Goal: Find specific page/section: Find specific page/section

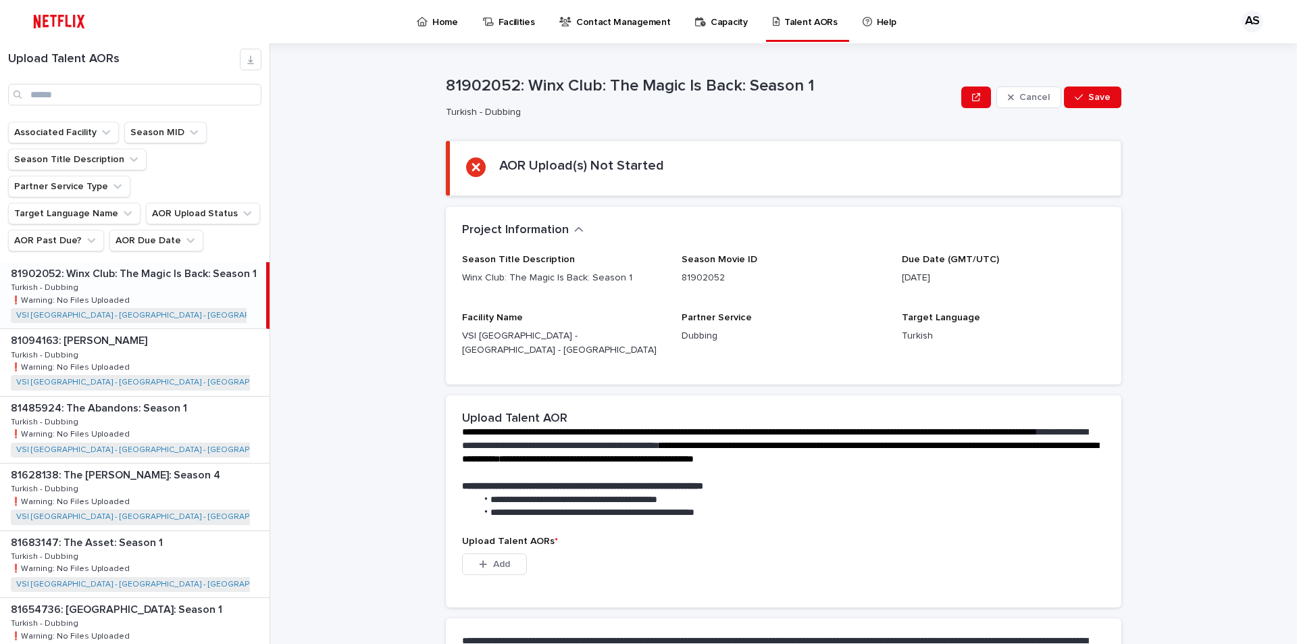
click at [243, 207] on icon "AOR Upload Status" at bounding box center [247, 214] width 14 height 14
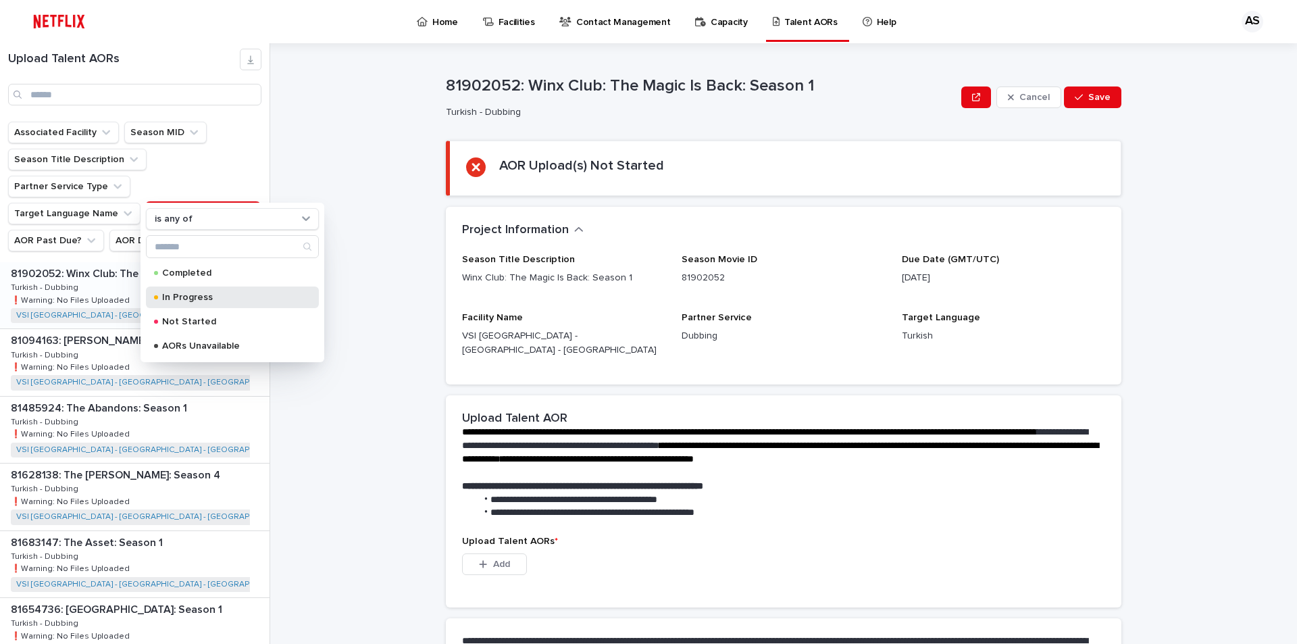
click at [229, 294] on p "In Progress" at bounding box center [229, 296] width 135 height 9
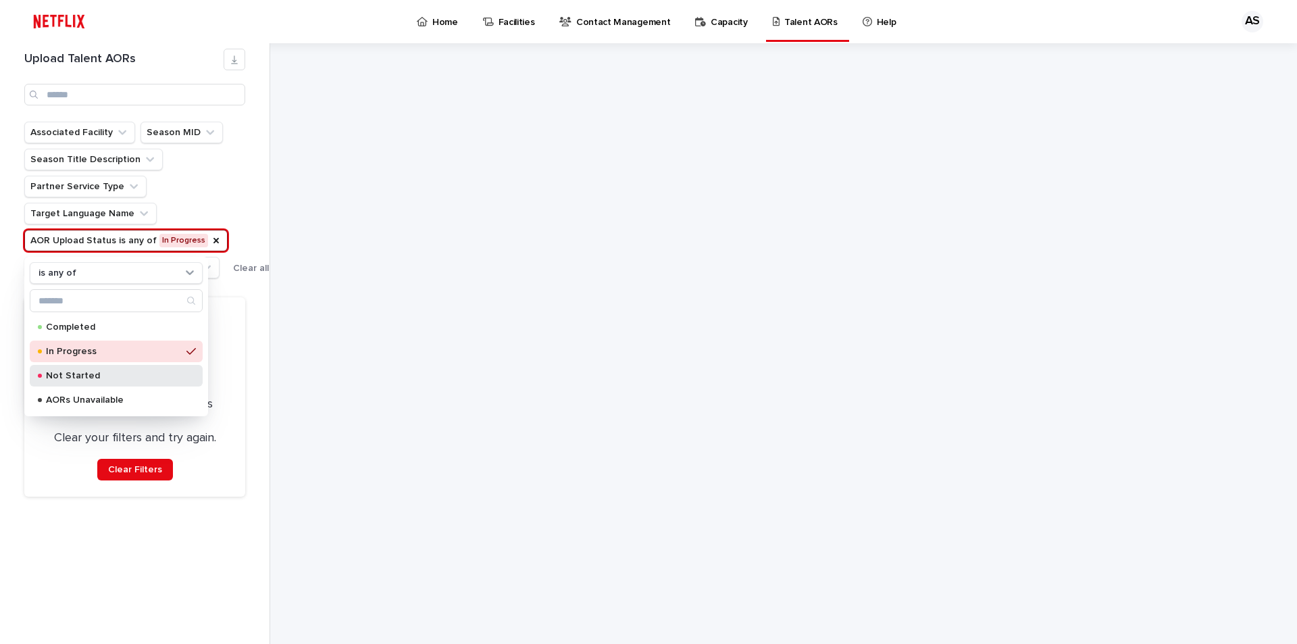
click at [120, 371] on div "Not Started" at bounding box center [116, 376] width 173 height 22
click at [143, 398] on p "AORs Unavailable" at bounding box center [113, 399] width 135 height 9
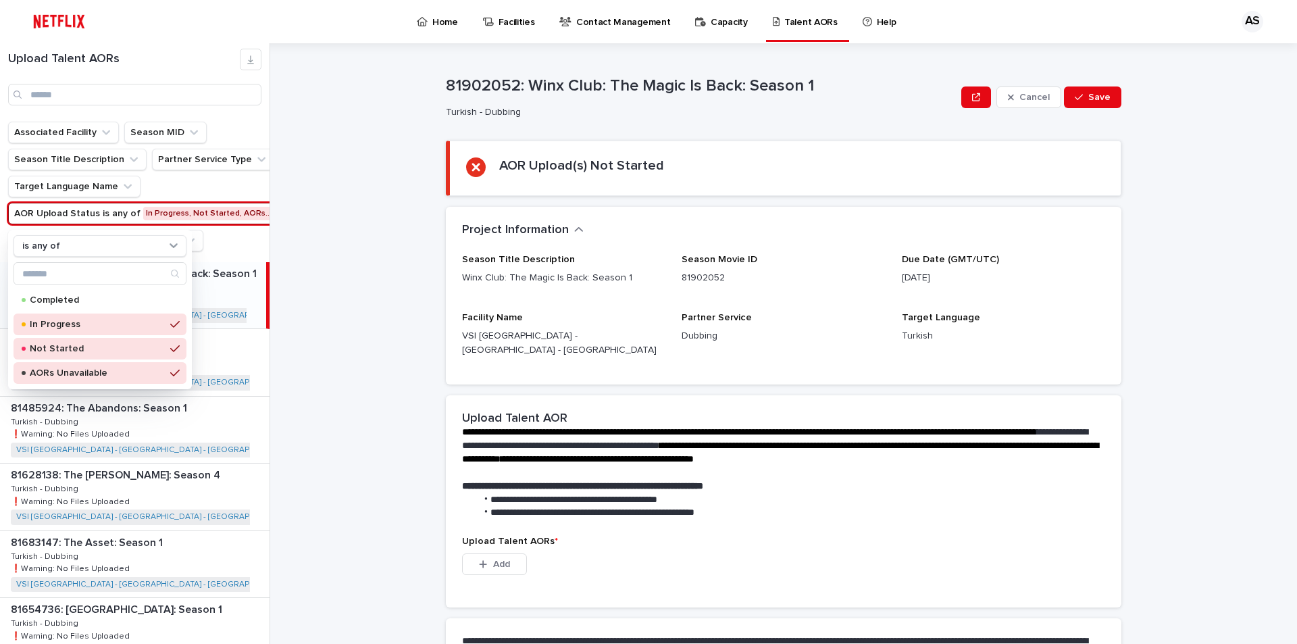
click at [225, 240] on ul "Associated Facility Season MID Season Title Description Partner Service Type Ta…" at bounding box center [150, 186] width 291 height 135
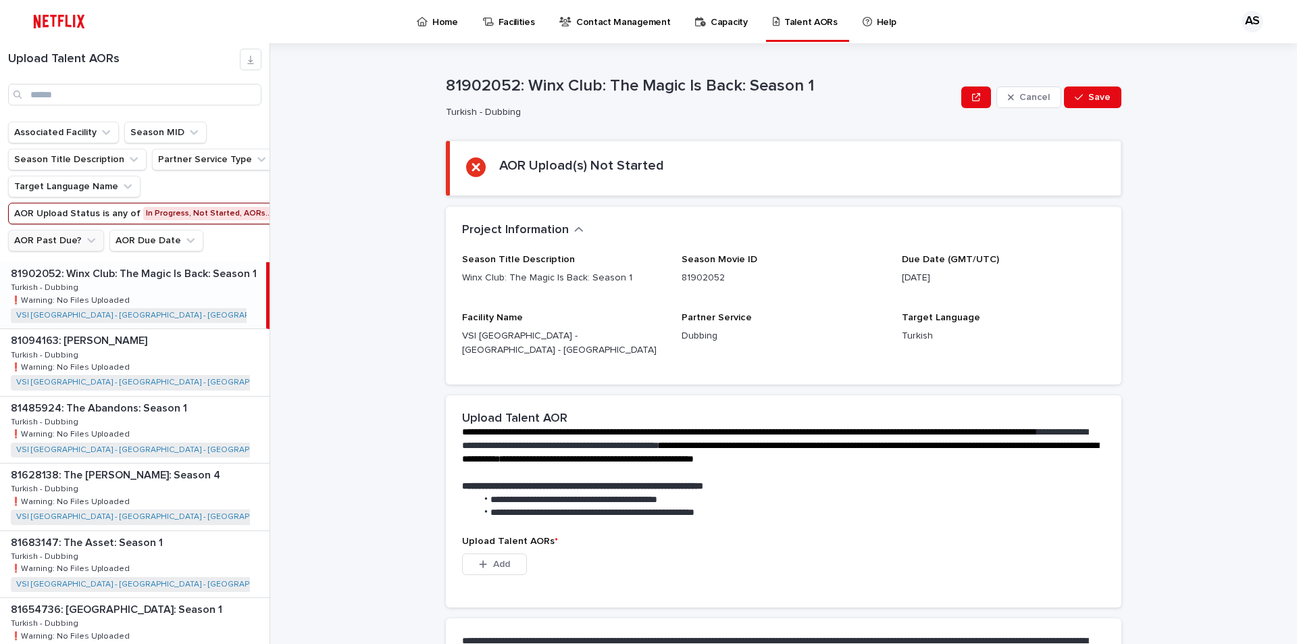
click at [84, 237] on icon "AOR Past Due?" at bounding box center [91, 241] width 14 height 14
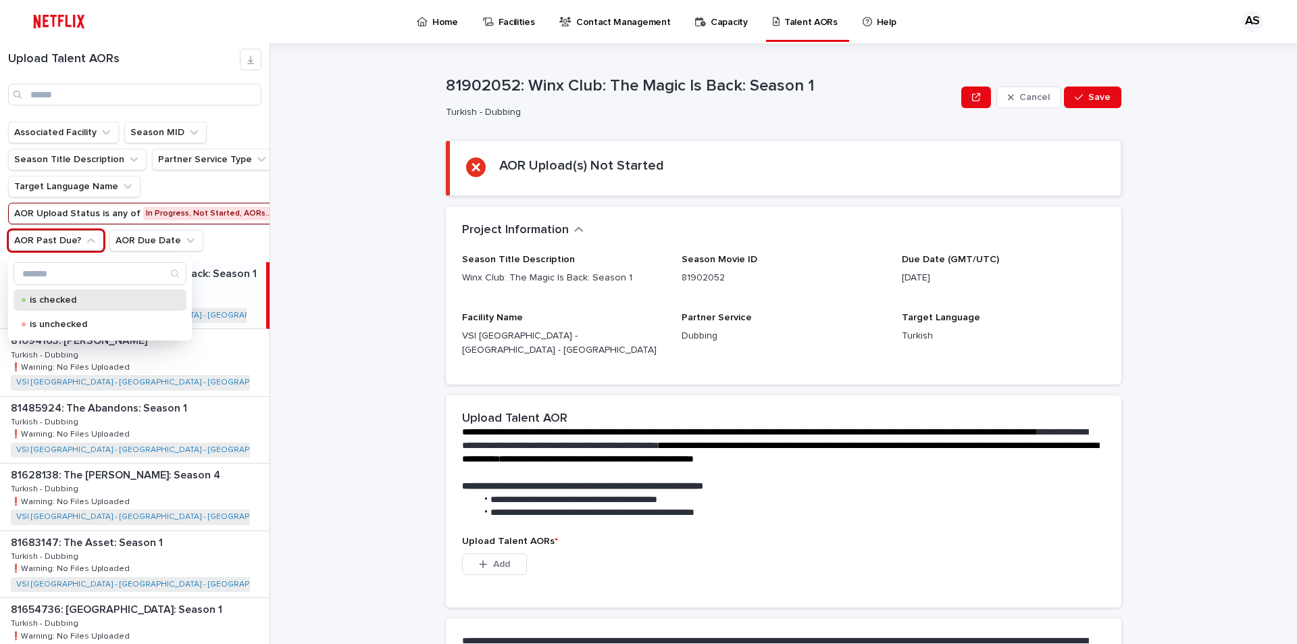
click at [81, 300] on p "is checked" at bounding box center [97, 299] width 135 height 9
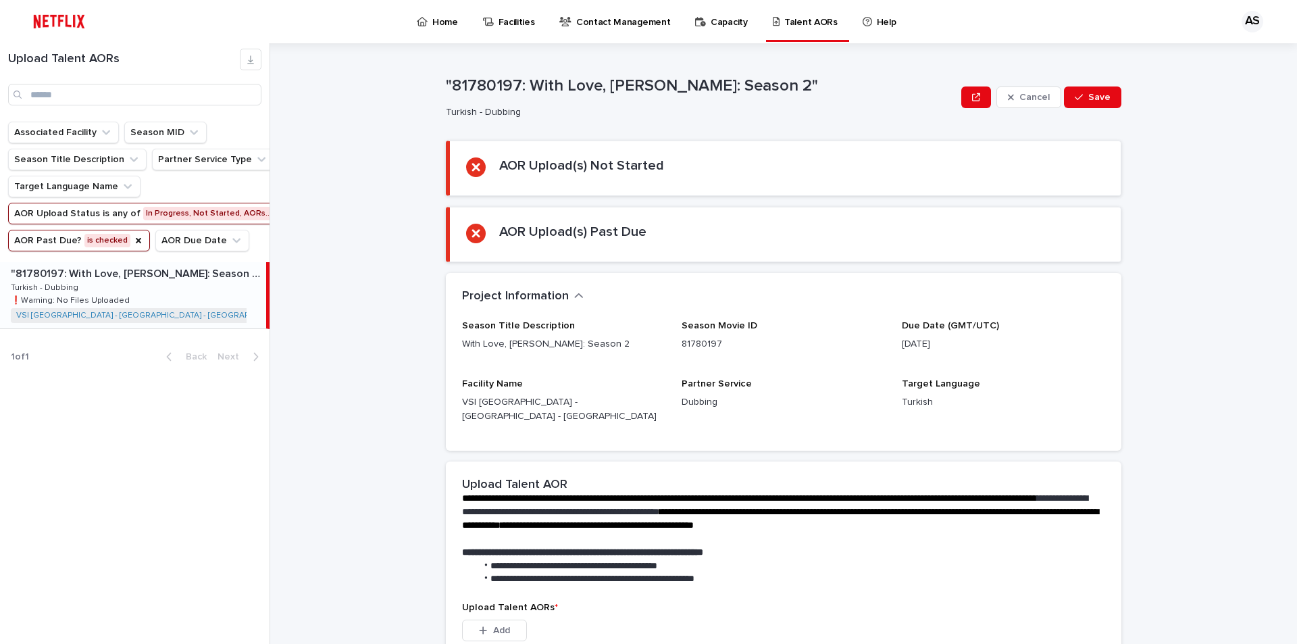
click at [133, 292] on div ""81780197: With Love, [PERSON_NAME]: Season 2" "81780197: With Love, [PERSON_NA…" at bounding box center [133, 295] width 266 height 66
click at [277, 212] on icon "AOR Upload Status" at bounding box center [282, 213] width 11 height 11
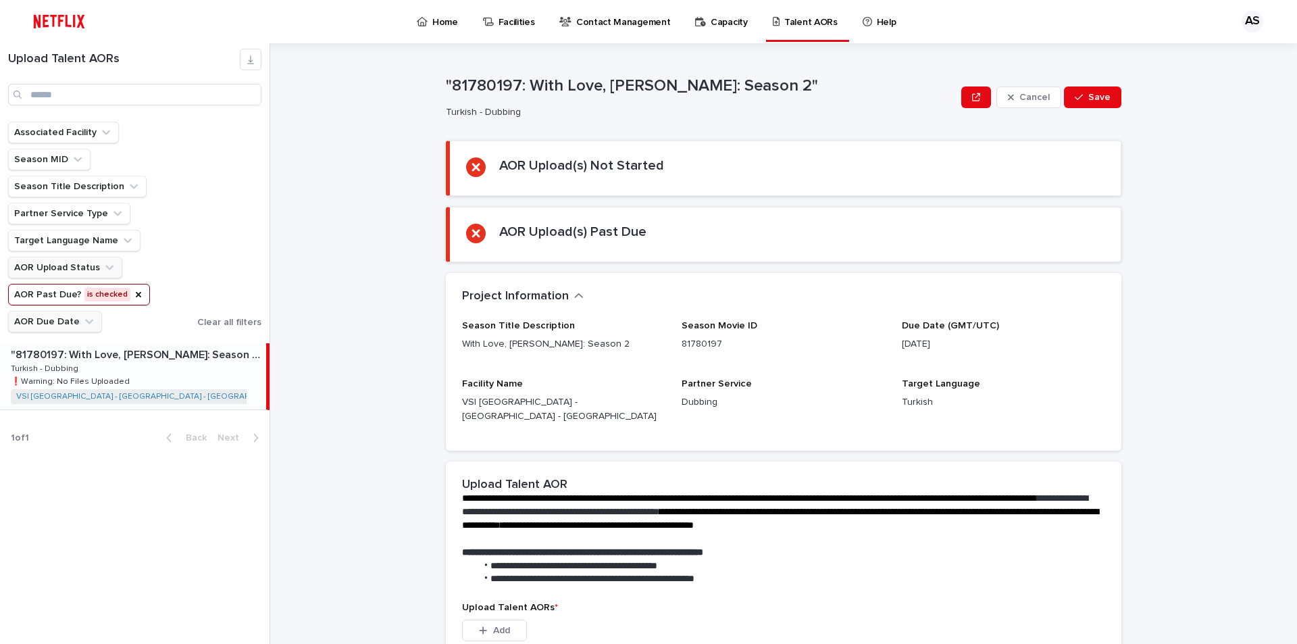
click at [133, 292] on icon "AOR Past Due?" at bounding box center [138, 294] width 11 height 11
click at [195, 205] on ul "Associated Facility Season MID Season Title Description Partner Service Type Ta…" at bounding box center [99, 227] width 189 height 216
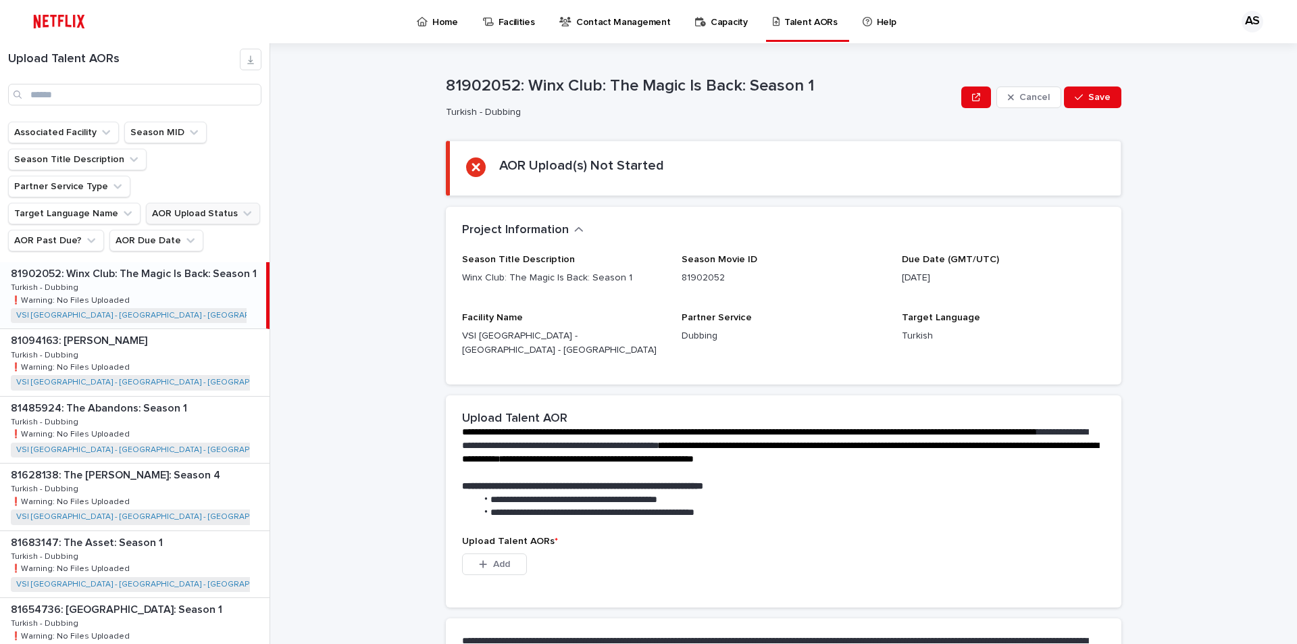
click at [240, 207] on icon "AOR Upload Status" at bounding box center [247, 214] width 14 height 14
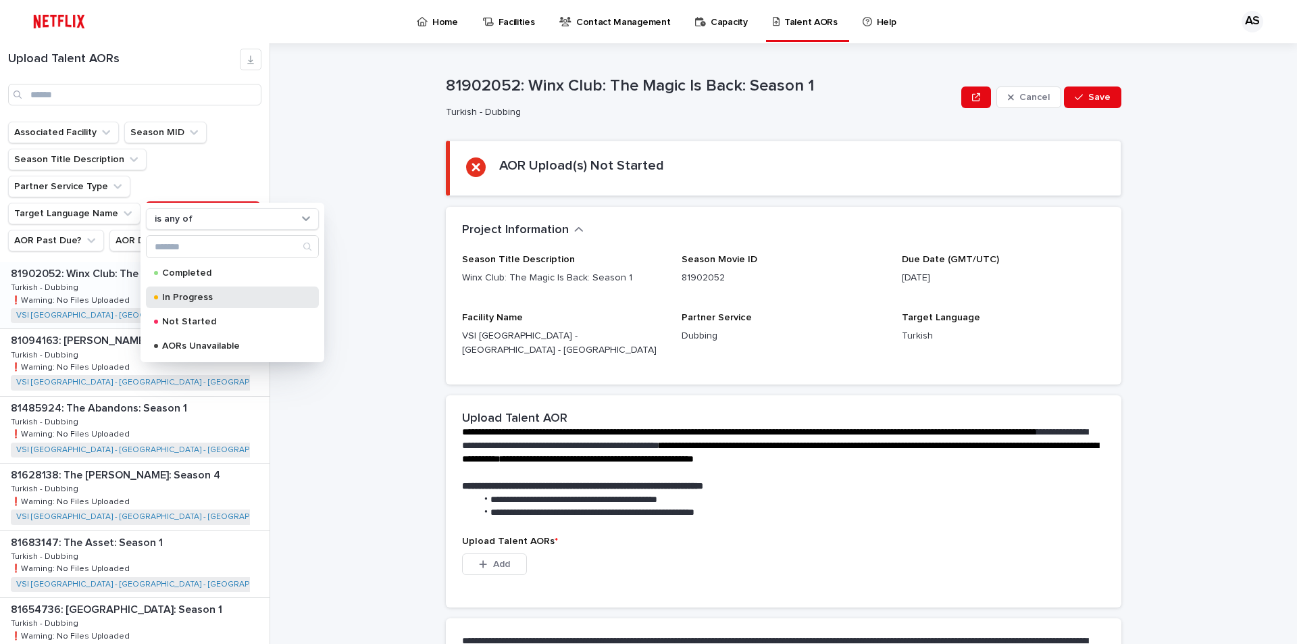
click at [199, 302] on div "In Progress" at bounding box center [232, 297] width 173 height 22
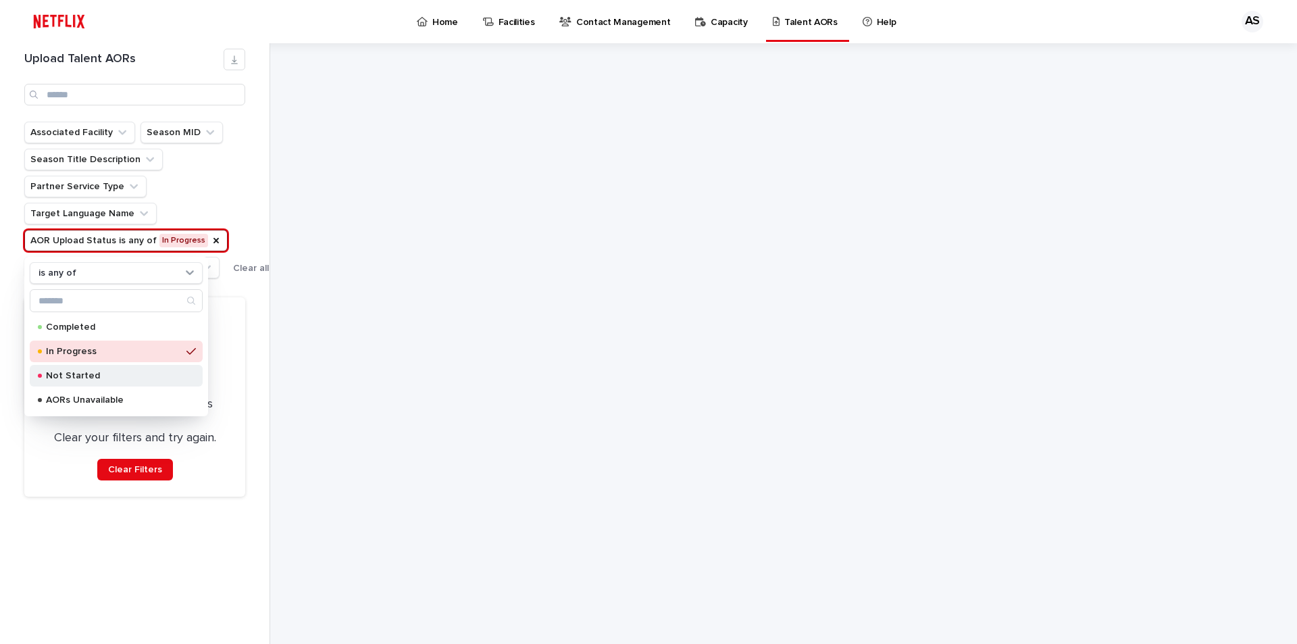
click at [114, 382] on div "Not Started" at bounding box center [116, 376] width 173 height 22
click at [126, 397] on p "AORs Unavailable" at bounding box center [113, 399] width 135 height 9
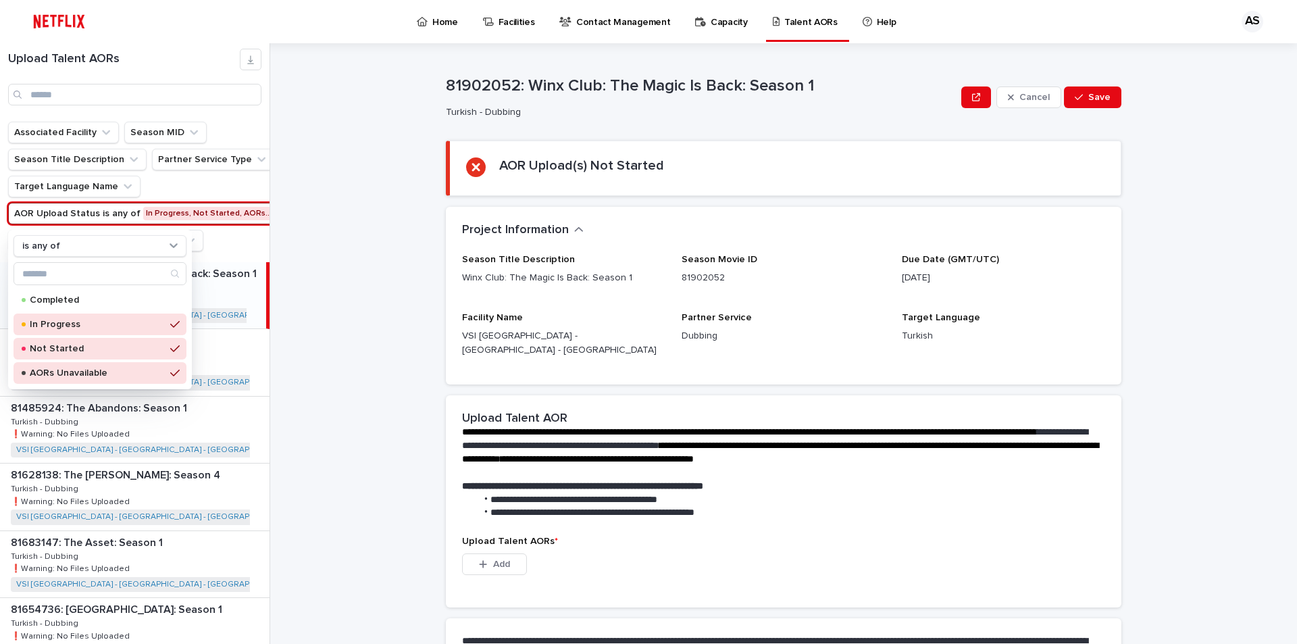
click at [232, 240] on ul "Associated Facility Season MID Season Title Description Partner Service Type Ta…" at bounding box center [150, 186] width 291 height 135
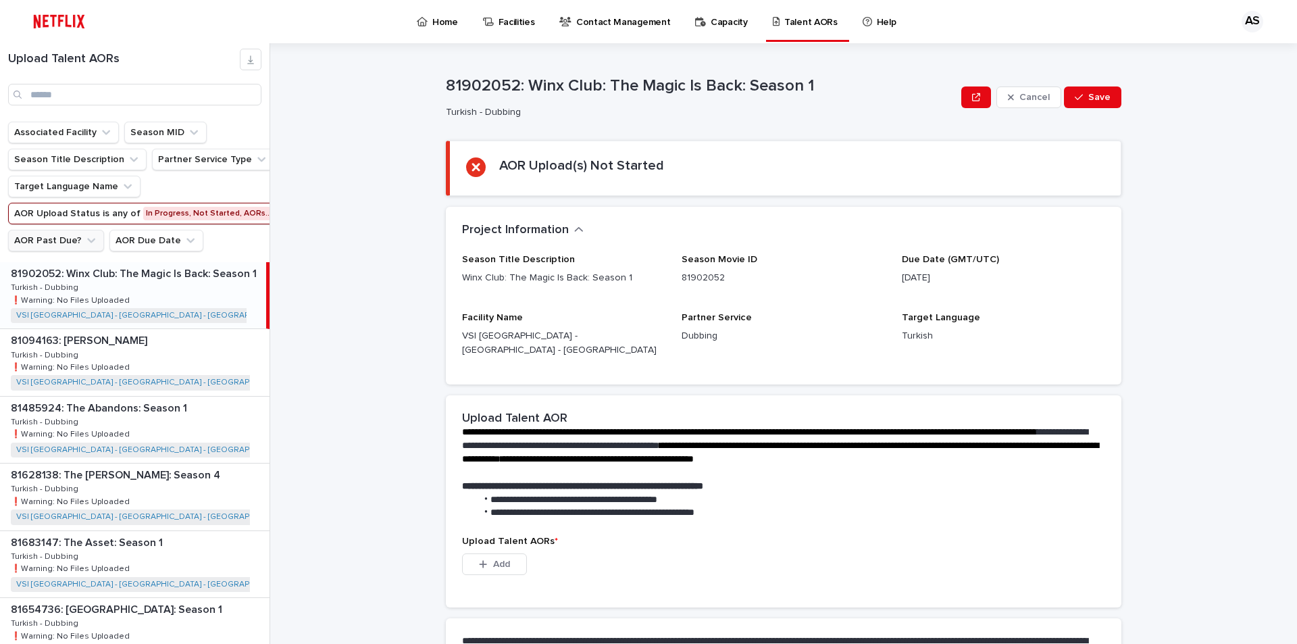
click at [84, 239] on icon "AOR Past Due?" at bounding box center [91, 241] width 14 height 14
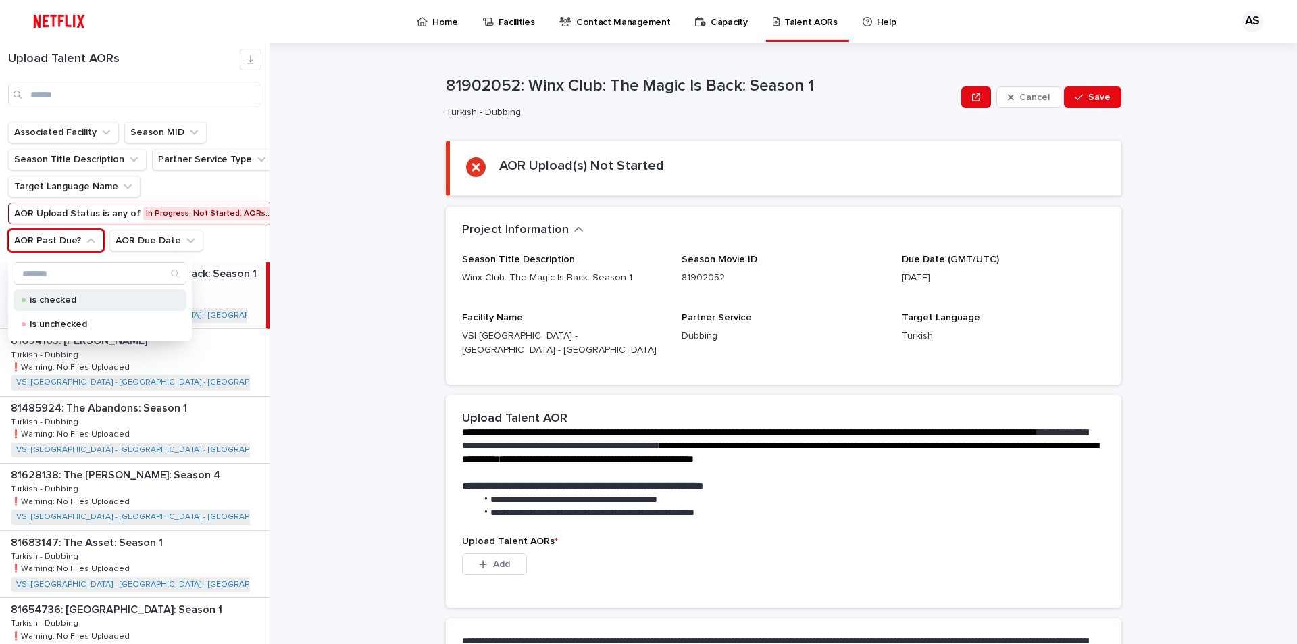
click at [99, 304] on p "is checked" at bounding box center [97, 299] width 135 height 9
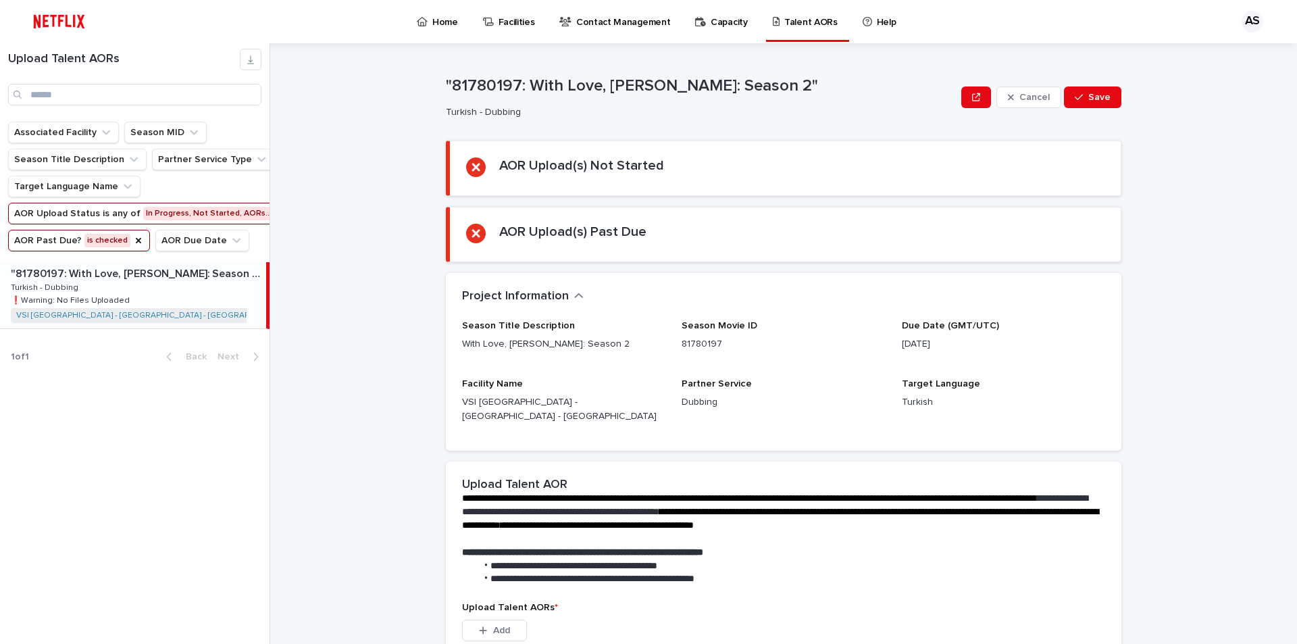
click at [199, 295] on div ""81780197: With Love, [PERSON_NAME]: Season 2" "81780197: With Love, [PERSON_NA…" at bounding box center [133, 295] width 266 height 66
click at [134, 391] on div "Upload Talent AORs Associated Facility Season MID Season Title Description Part…" at bounding box center [135, 343] width 270 height 601
click at [155, 300] on div ""81780197: With Love, [PERSON_NAME]: Season 2" "81780197: With Love, [PERSON_NA…" at bounding box center [133, 295] width 266 height 66
click at [86, 479] on div "Upload Talent AORs Associated Facility Season MID Season Title Description Part…" at bounding box center [135, 343] width 270 height 601
click at [134, 292] on div ""81780197: With Love, [PERSON_NAME]: Season 2" "81780197: With Love, [PERSON_NA…" at bounding box center [133, 295] width 266 height 66
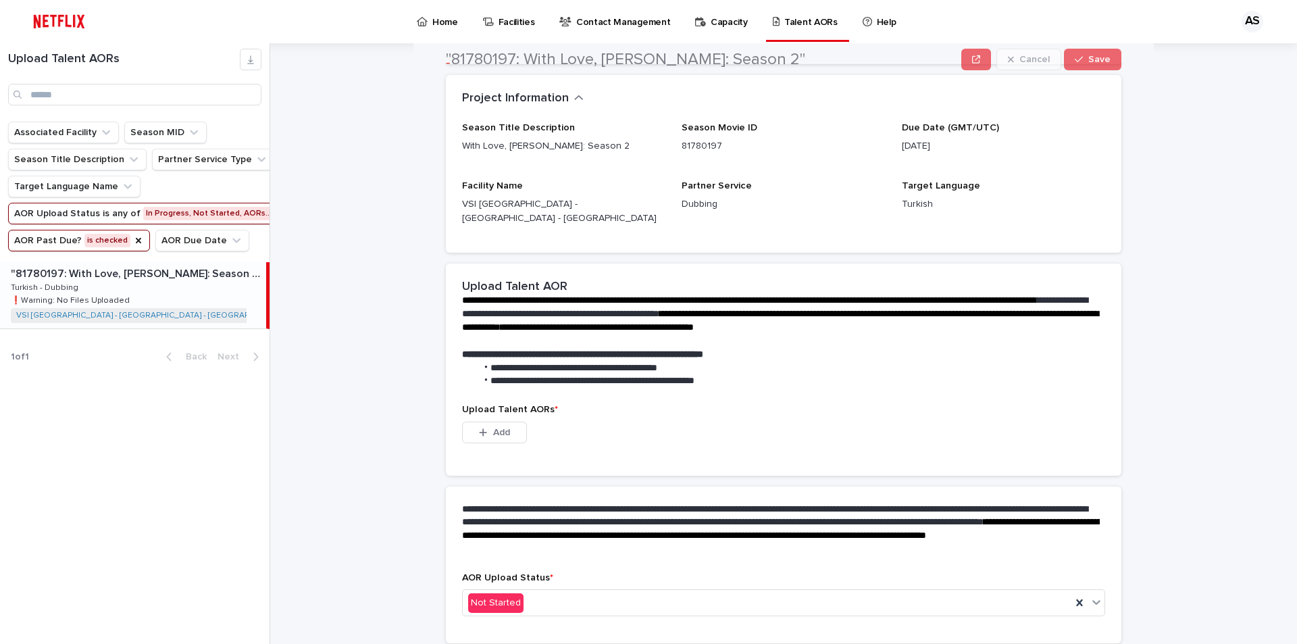
scroll to position [232, 0]
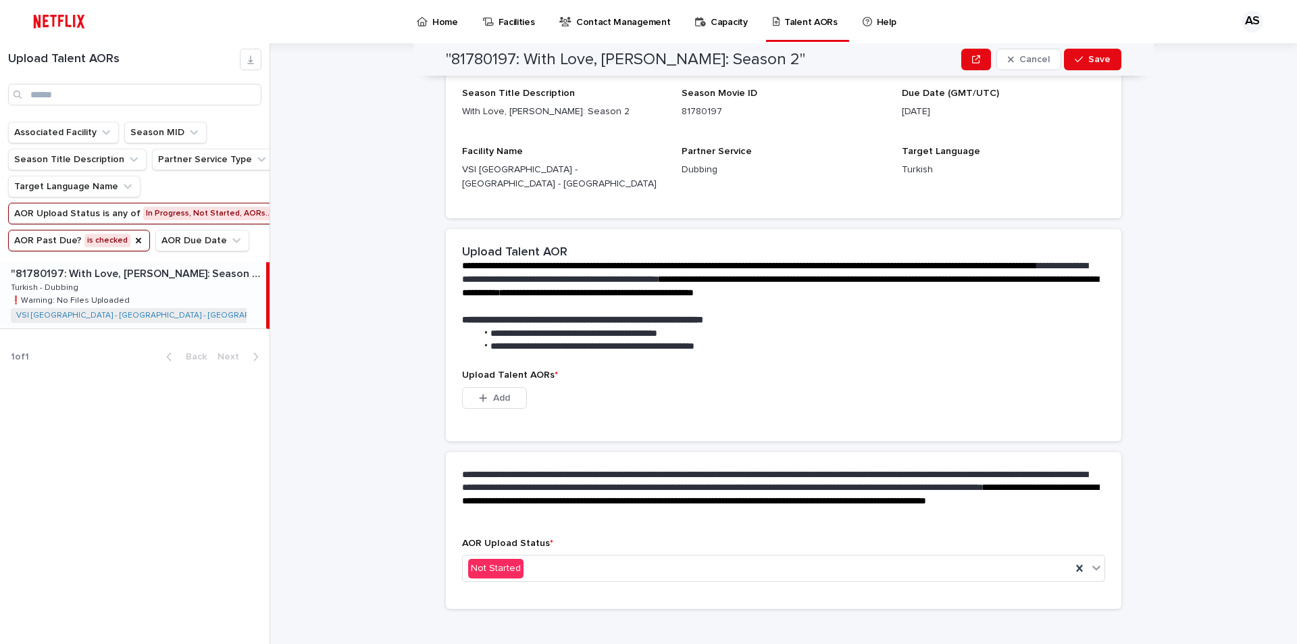
click at [173, 273] on p ""81780197: With Love, [PERSON_NAME]: Season 2"" at bounding box center [137, 273] width 253 height 16
drag, startPoint x: 519, startPoint y: 56, endPoint x: 782, endPoint y: 57, distance: 262.1
click at [782, 57] on div ""81780197: With Love, [PERSON_NAME]: Season 2" Cancel Save" at bounding box center [783, 59] width 675 height 32
copy h2 "With Love, [PERSON_NAME]: Season 2""
